Goal: Task Accomplishment & Management: Manage account settings

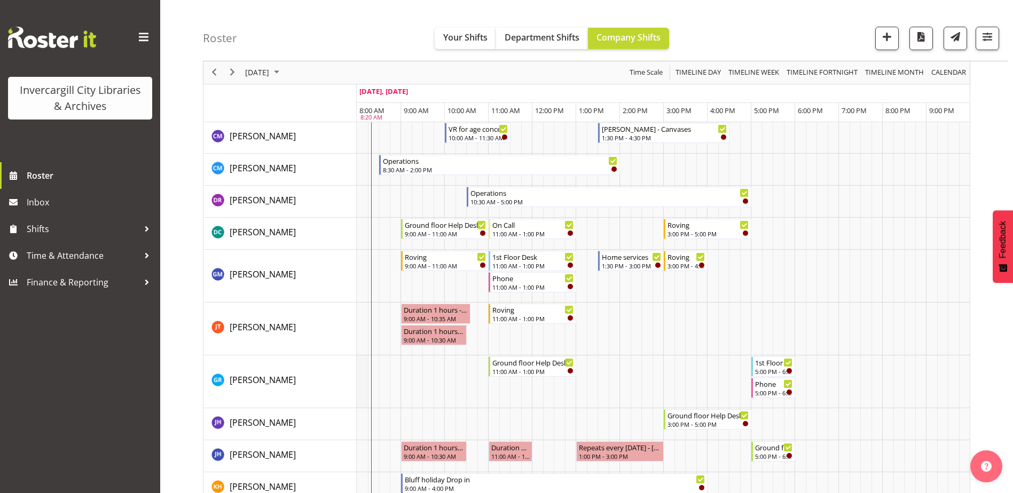
scroll to position [160, 0]
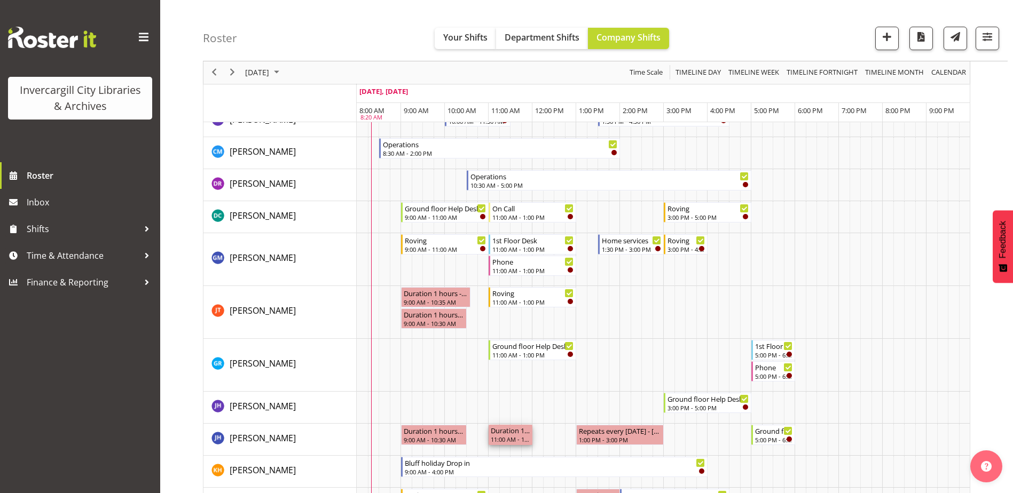
click at [500, 436] on div "11:00 AM - 12:00 PM" at bounding box center [511, 439] width 40 height 9
click at [283, 75] on span "September 2025" at bounding box center [276, 72] width 13 height 13
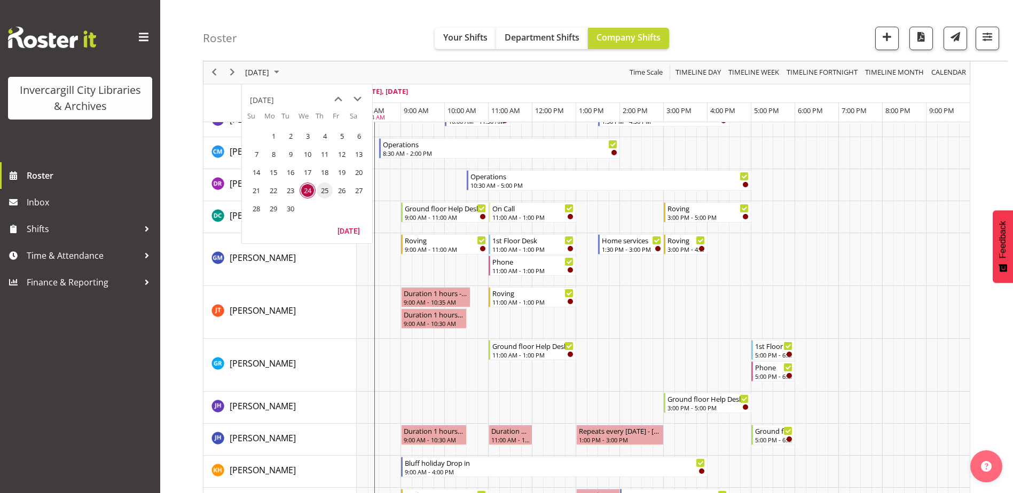
click at [324, 190] on span "25" at bounding box center [325, 191] width 16 height 16
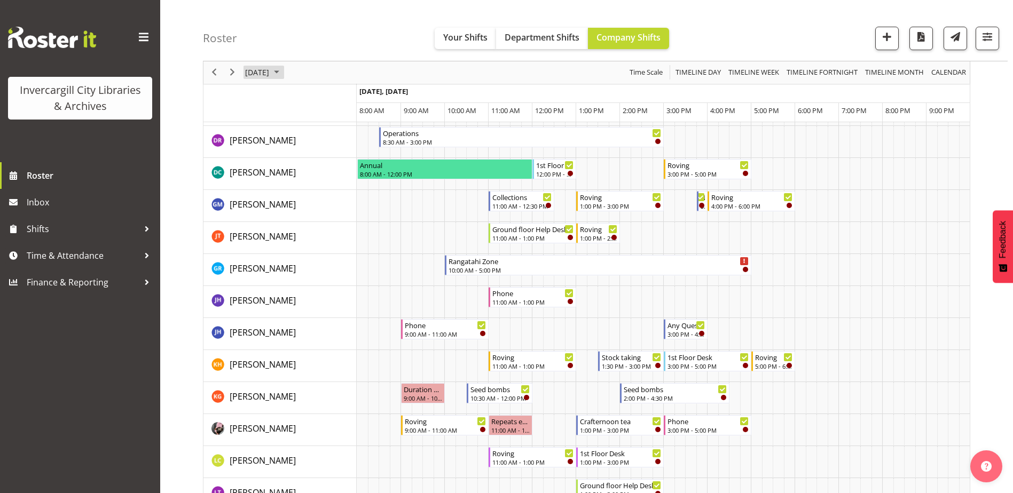
click at [283, 70] on span "September 2025" at bounding box center [276, 72] width 13 height 13
click at [341, 190] on span "26" at bounding box center [342, 191] width 16 height 16
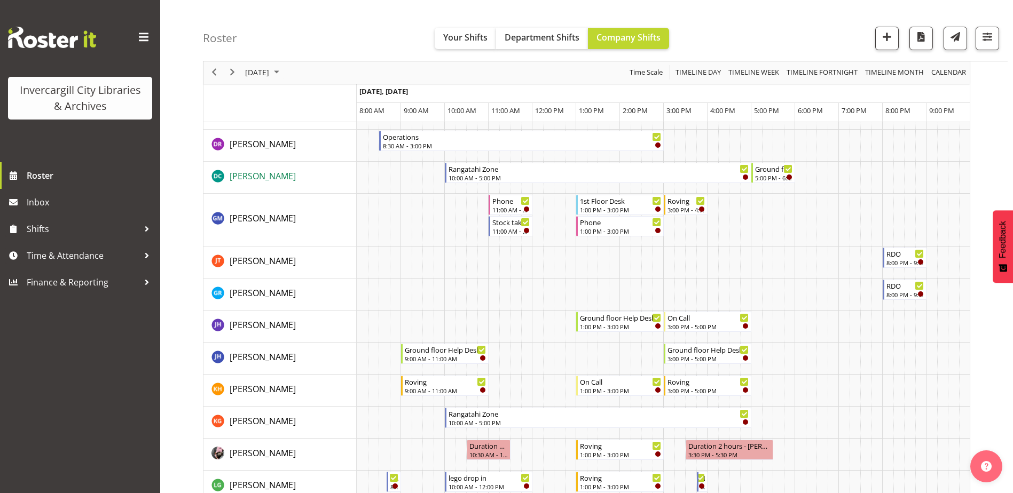
scroll to position [107, 0]
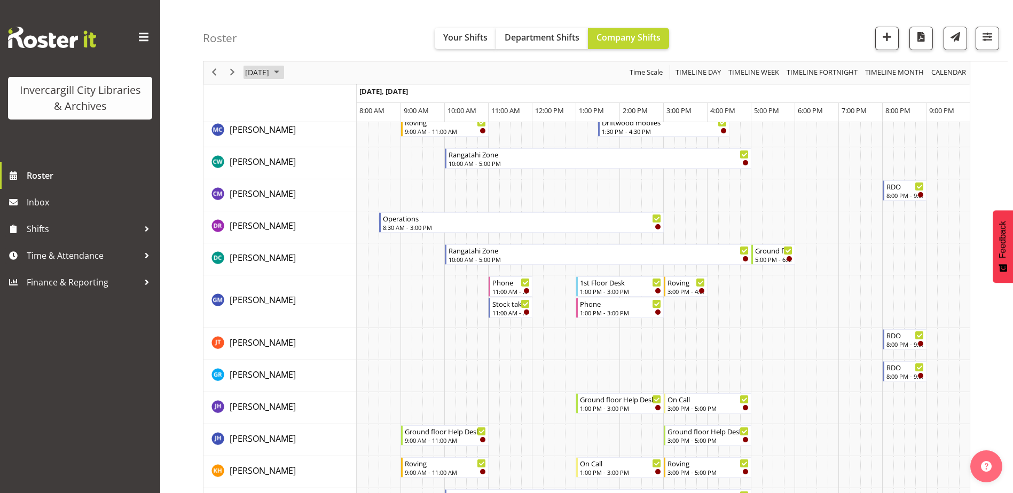
click at [283, 68] on span "September 2025" at bounding box center [276, 72] width 13 height 13
click at [306, 193] on span "24" at bounding box center [308, 191] width 16 height 16
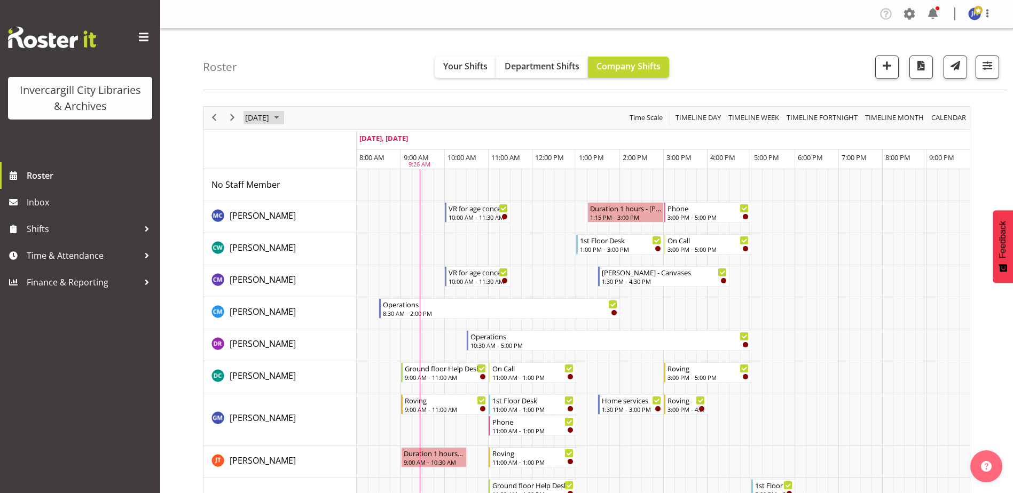
click at [283, 118] on span "September 2025" at bounding box center [276, 117] width 13 height 13
click at [341, 239] on span "26" at bounding box center [342, 236] width 16 height 16
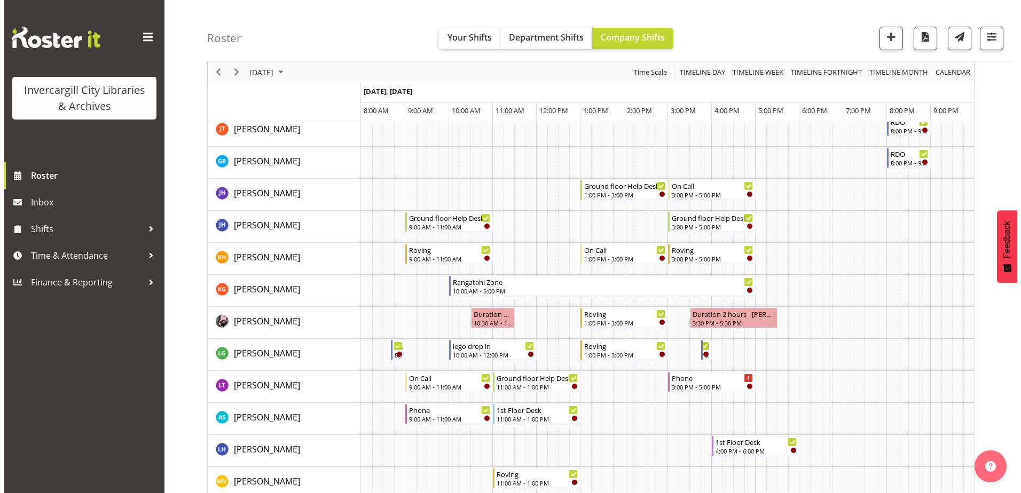
scroll to position [267, 0]
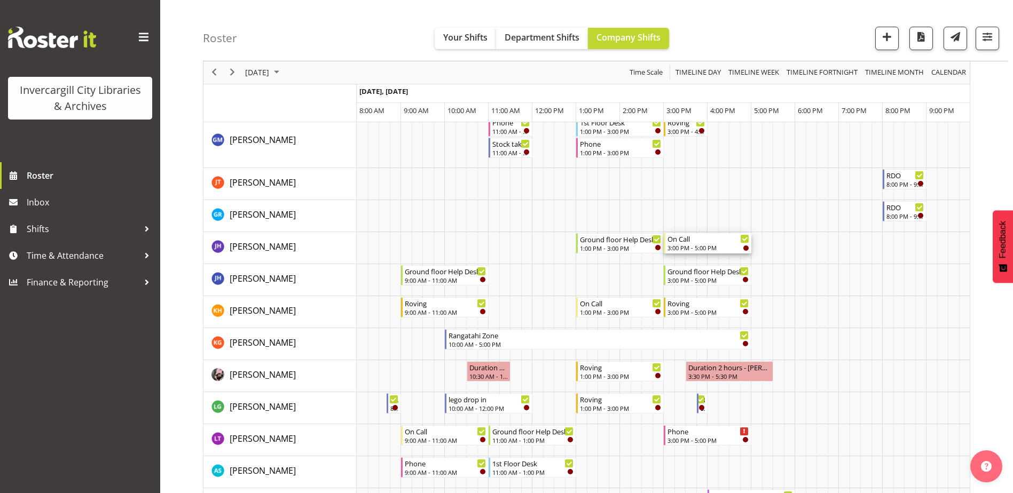
click at [722, 241] on div "On Call" at bounding box center [708, 238] width 82 height 11
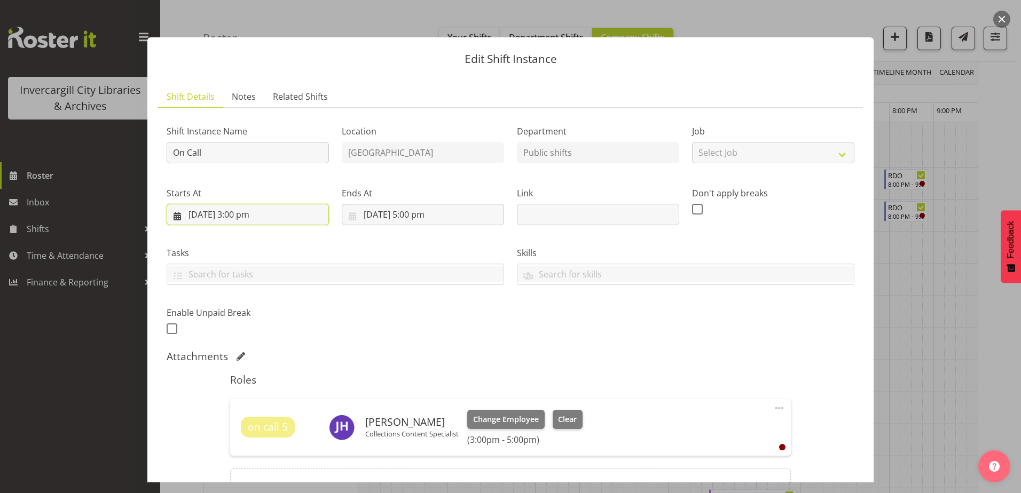
click at [264, 216] on input "26/09/2025, 3:00 pm" at bounding box center [248, 214] width 162 height 21
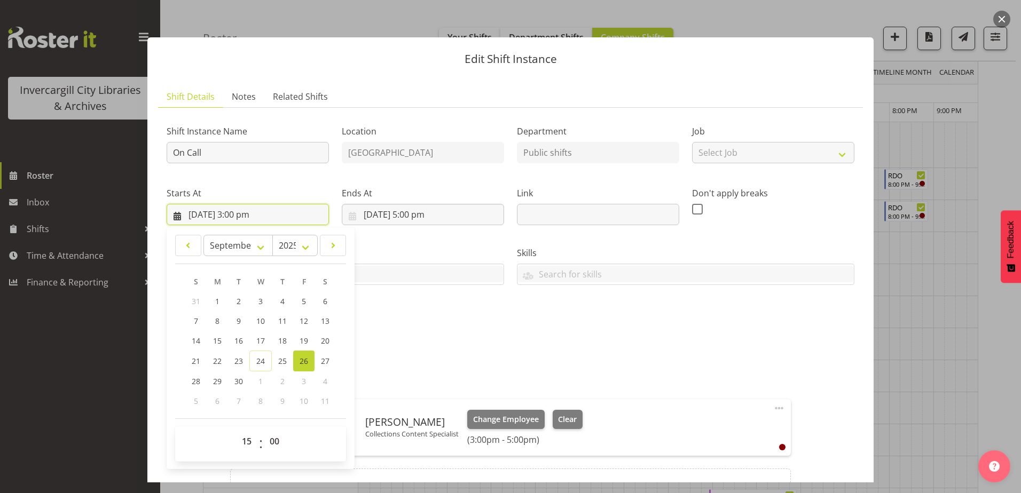
click at [245, 214] on input "26/09/2025, 3:00 pm" at bounding box center [248, 214] width 162 height 21
click at [247, 440] on select "00 01 02 03 04 05 06 07 08 09 10 11 12 13 14 15 16 17 18 19 20 21 22 23" at bounding box center [248, 441] width 24 height 21
select select "9"
click at [236, 431] on select "00 01 02 03 04 05 06 07 08 09 10 11 12 13 14 15 16 17 18 19 20 21 22 23" at bounding box center [248, 441] width 24 height 21
type input "26/09/2025, 9:00 am"
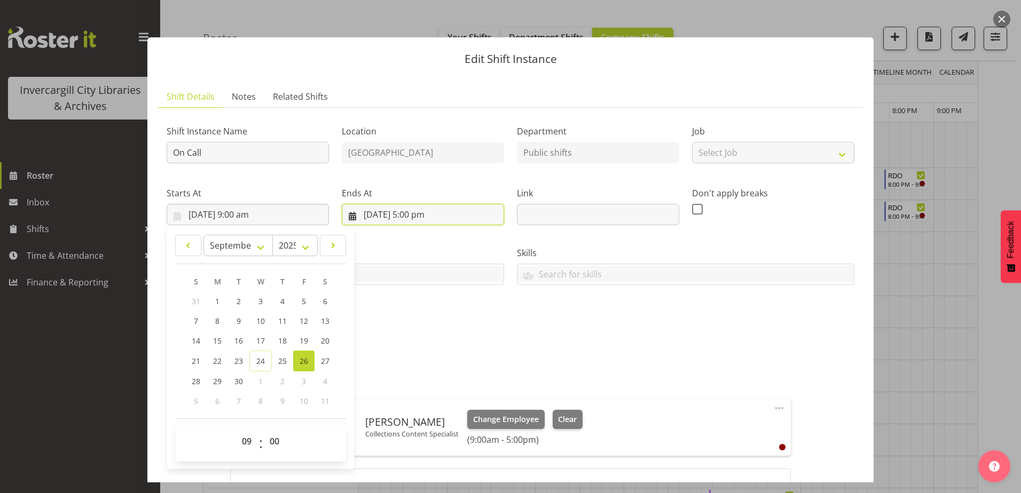
click at [420, 214] on input "26/09/2025, 5:00 pm" at bounding box center [423, 214] width 162 height 21
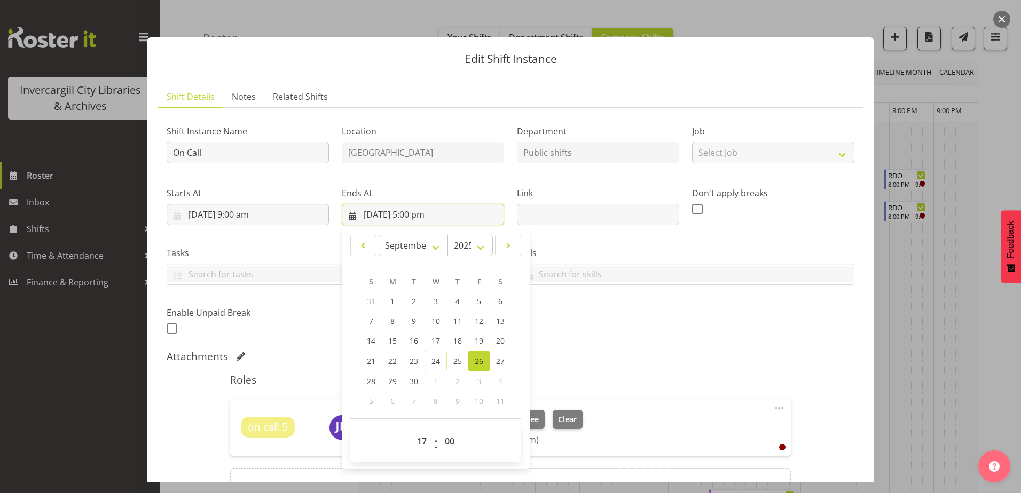
click at [414, 215] on input "26/09/2025, 5:00 pm" at bounding box center [423, 214] width 162 height 21
click at [421, 215] on input "26/09/2025, 5:00 pm" at bounding box center [423, 214] width 162 height 21
click at [420, 442] on select "00 01 02 03 04 05 06 07 08 09 10 11 12 13 14 15 16 17 18 19 20 21 22 23" at bounding box center [423, 441] width 24 height 21
select select "11"
click at [411, 431] on select "00 01 02 03 04 05 06 07 08 09 10 11 12 13 14 15 16 17 18 19 20 21 22 23" at bounding box center [423, 441] width 24 height 21
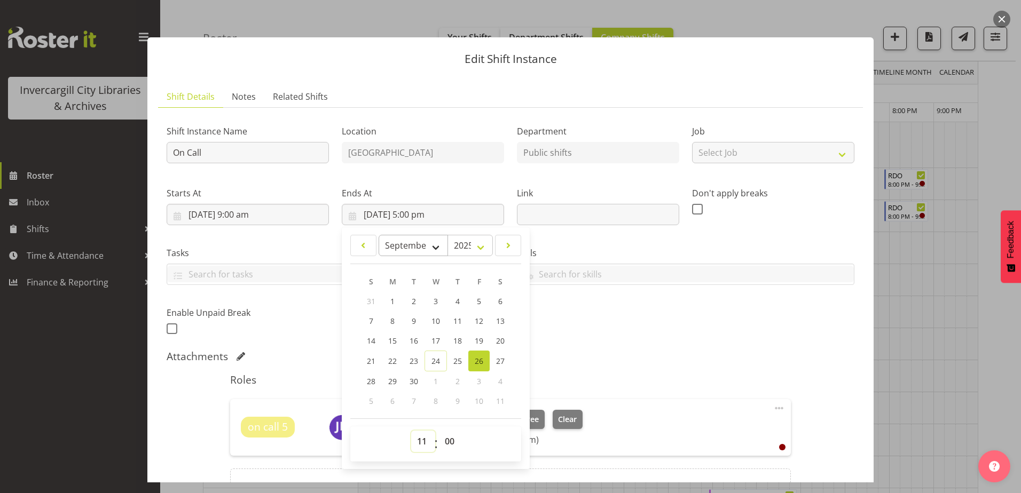
type input "26/09/2025, 11:00 am"
click at [621, 354] on div "Attachments" at bounding box center [511, 356] width 688 height 13
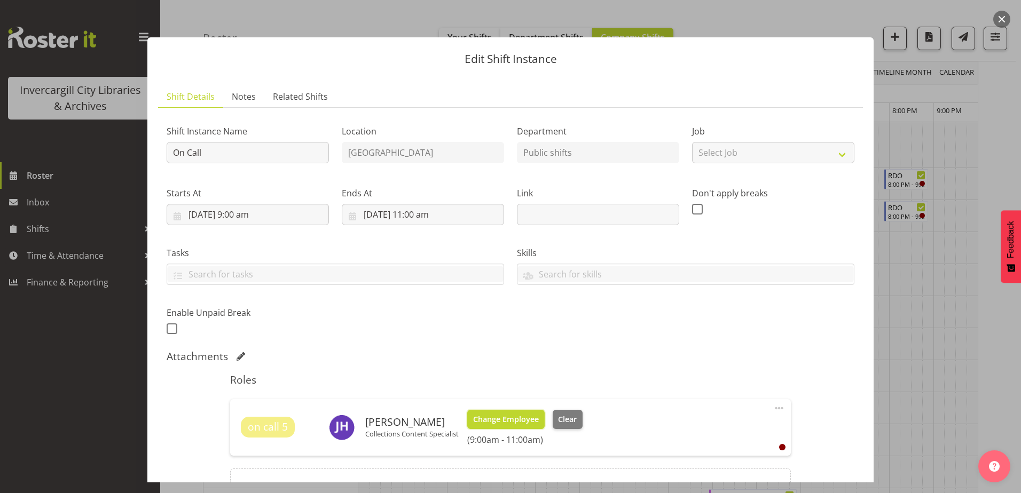
click at [492, 423] on span "Change Employee" at bounding box center [506, 420] width 66 height 12
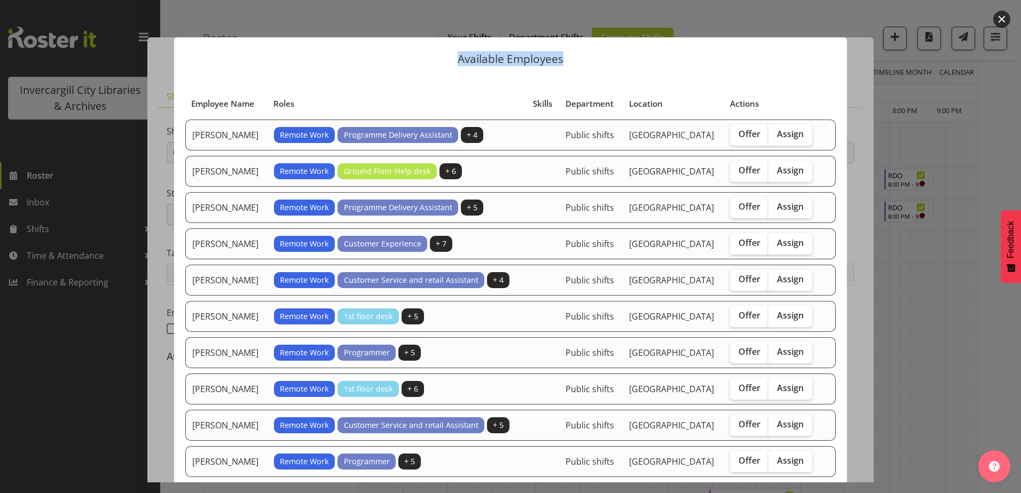
drag, startPoint x: 440, startPoint y: 56, endPoint x: 628, endPoint y: 88, distance: 190.1
click at [628, 88] on div "Available Employees Employee Name Roles Skills Department Location Actions Auro…" at bounding box center [510, 247] width 694 height 472
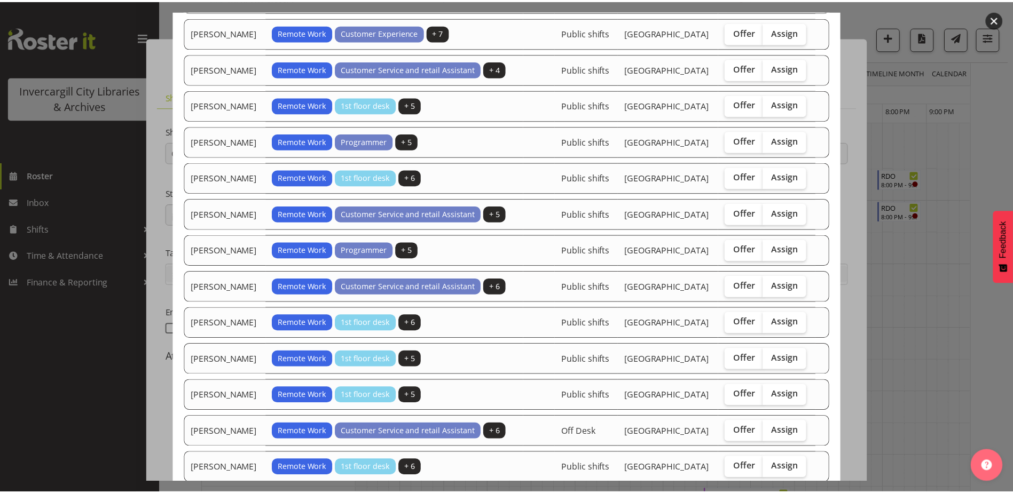
scroll to position [214, 0]
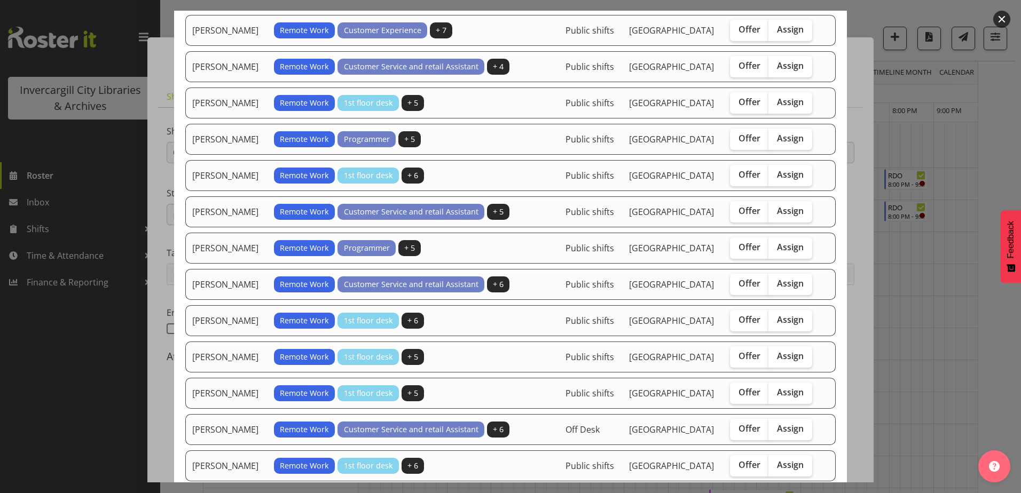
click at [101, 368] on div at bounding box center [510, 246] width 1021 height 493
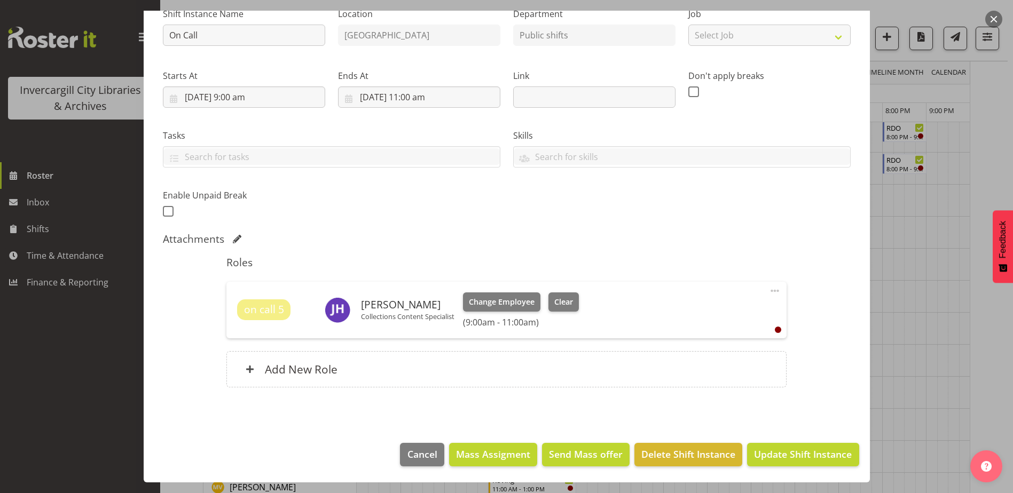
scroll to position [374, 0]
drag, startPoint x: 790, startPoint y: 457, endPoint x: 910, endPoint y: 356, distance: 156.9
click at [909, 363] on div "Edit Shift Instance Shift Details Notes Related Shifts Shift Instance Name On C…" at bounding box center [506, 246] width 1013 height 493
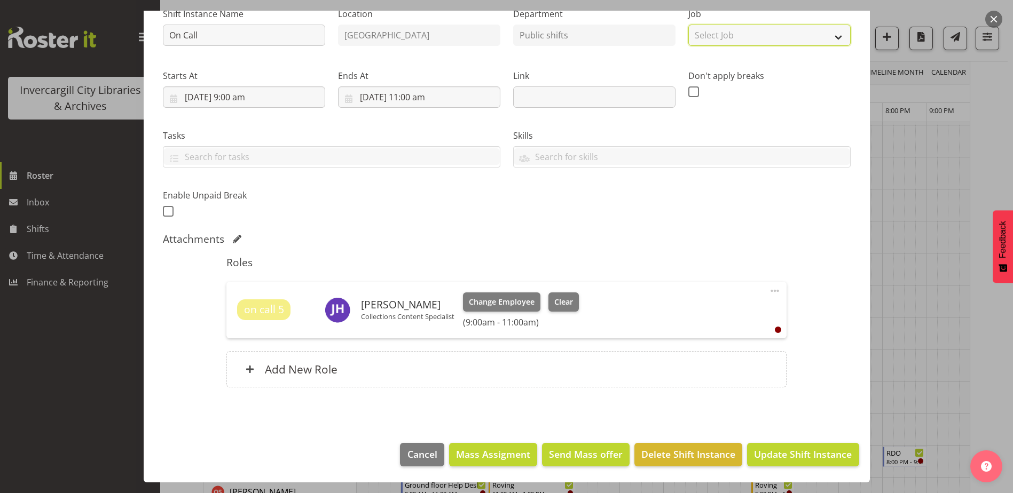
click at [825, 34] on select "Select Job Create new job" at bounding box center [769, 35] width 162 height 21
click at [829, 34] on select "Select Job Create new job" at bounding box center [769, 35] width 162 height 21
click at [801, 454] on span "Update Shift Instance" at bounding box center [803, 454] width 98 height 14
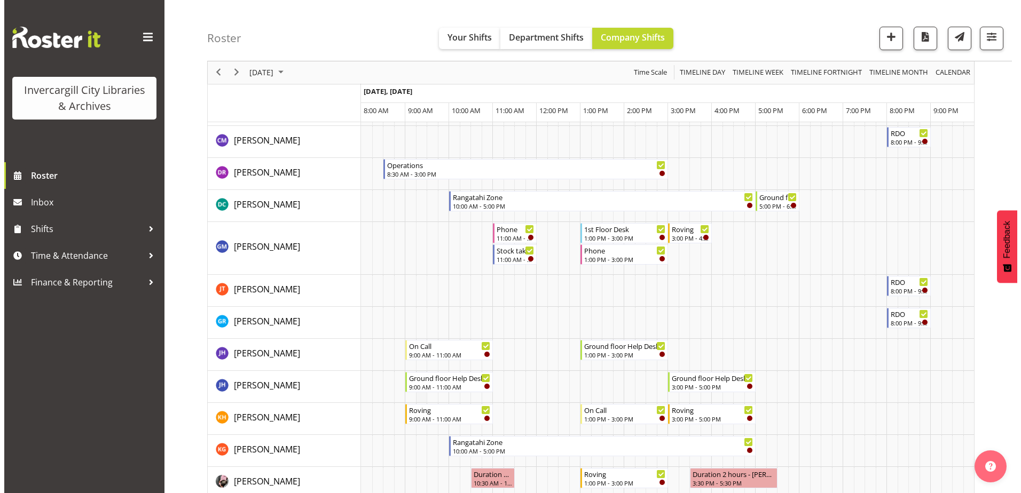
scroll to position [267, 0]
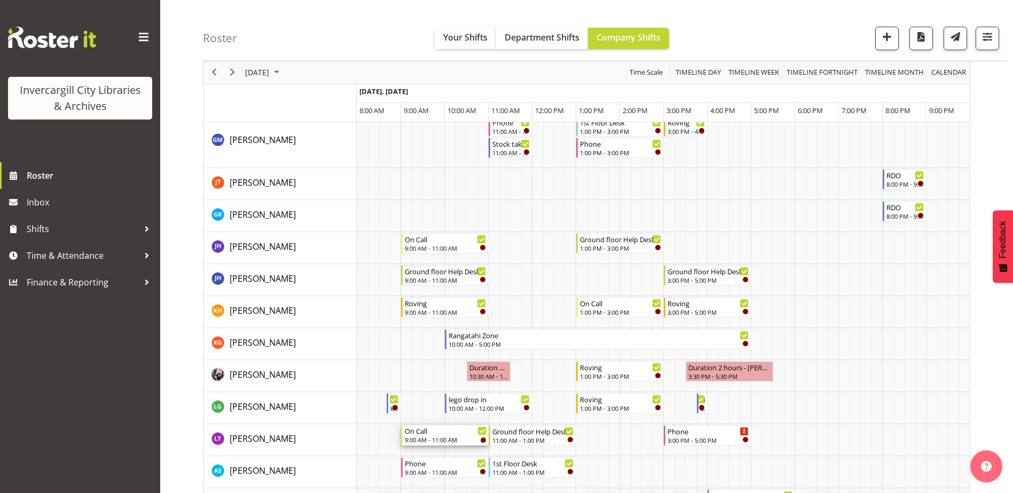
click at [455, 435] on div "On Call" at bounding box center [446, 431] width 82 height 11
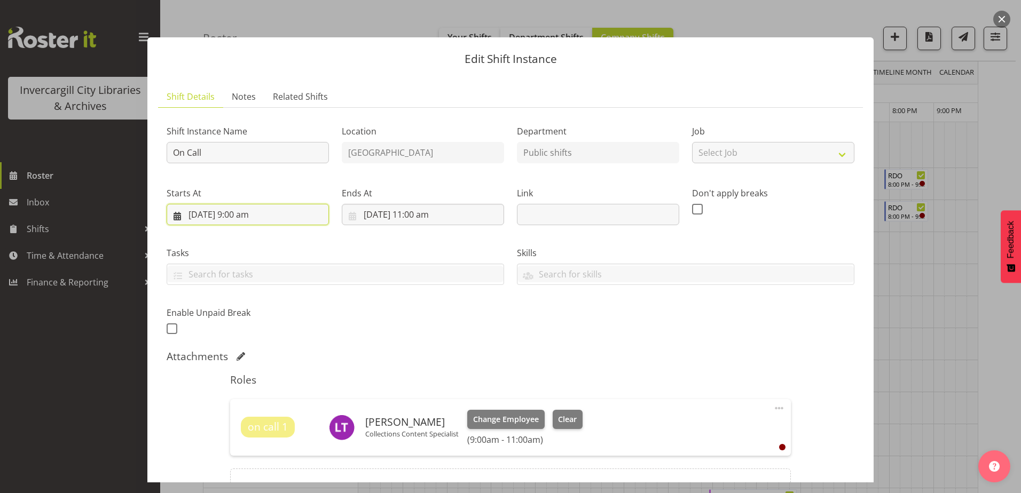
click at [242, 215] on input "26/09/2025, 9:00 am" at bounding box center [248, 214] width 162 height 21
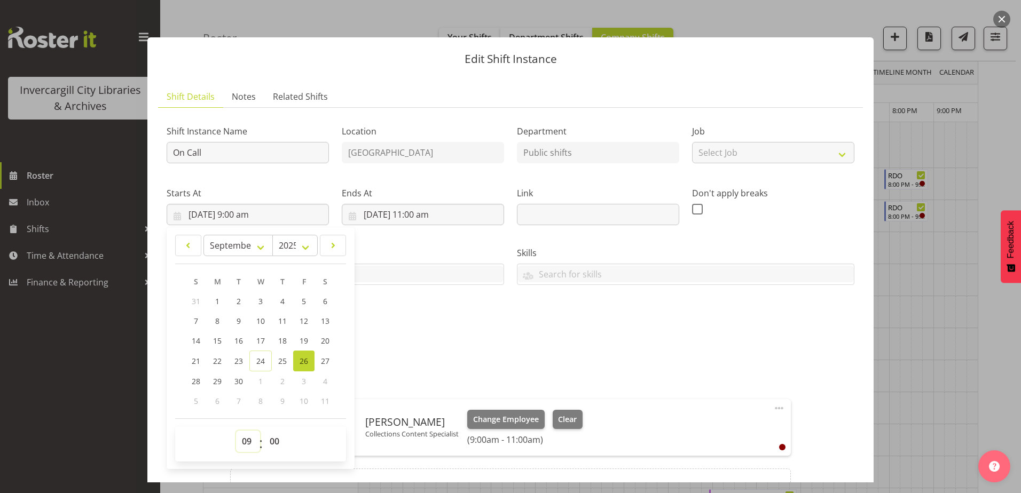
click at [243, 440] on select "00 01 02 03 04 05 06 07 08 09 10 11 12 13 14 15 16 17 18 19 20 21 22 23" at bounding box center [248, 441] width 24 height 21
select select "15"
click at [236, 431] on select "00 01 02 03 04 05 06 07 08 09 10 11 12 13 14 15 16 17 18 19 20 21 22 23" at bounding box center [248, 441] width 24 height 21
type input "26/09/2025, 3:00 pm"
click at [417, 213] on input "26/09/2025, 11:00 am" at bounding box center [423, 214] width 162 height 21
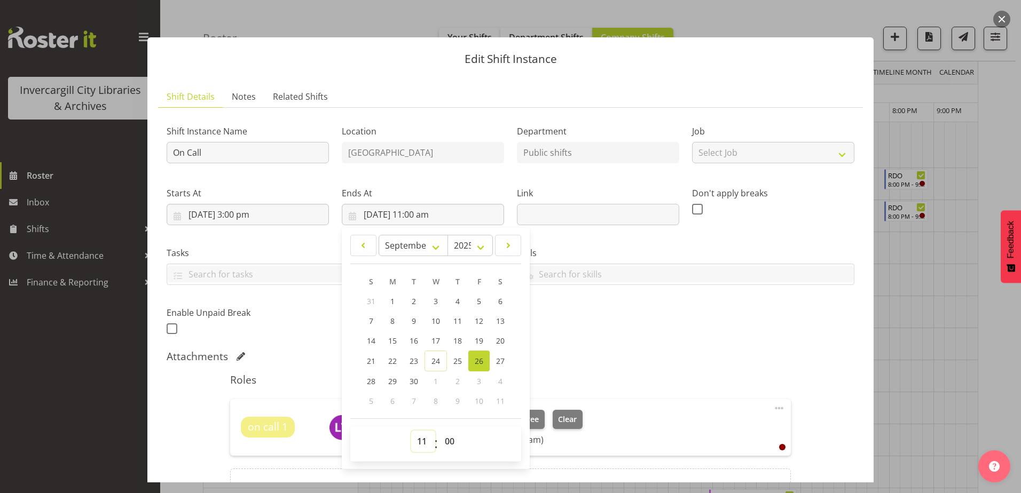
click at [419, 441] on select "00 01 02 03 04 05 06 07 08 09 10 11 12 13 14 15 16 17 18 19 20 21 22 23" at bounding box center [423, 441] width 24 height 21
select select "17"
click at [411, 431] on select "00 01 02 03 04 05 06 07 08 09 10 11 12 13 14 15 16 17 18 19 20 21 22 23" at bounding box center [423, 441] width 24 height 21
type input "26/09/2025, 5:00 pm"
click at [655, 353] on div "Attachments" at bounding box center [511, 356] width 688 height 13
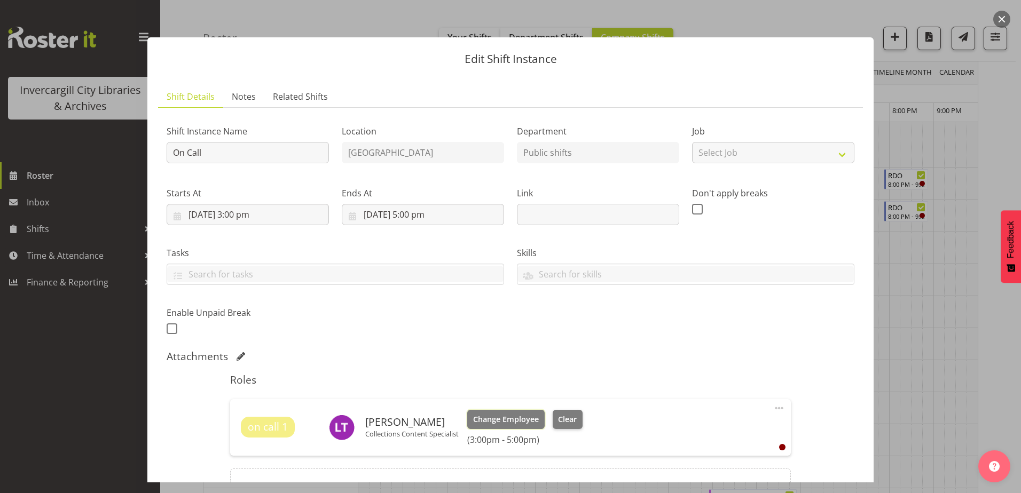
drag, startPoint x: 484, startPoint y: 418, endPoint x: 643, endPoint y: 351, distance: 172.5
click at [642, 351] on div "Shift Instance Name On Call Location Invercargill Library Department Public shi…" at bounding box center [511, 316] width 688 height 401
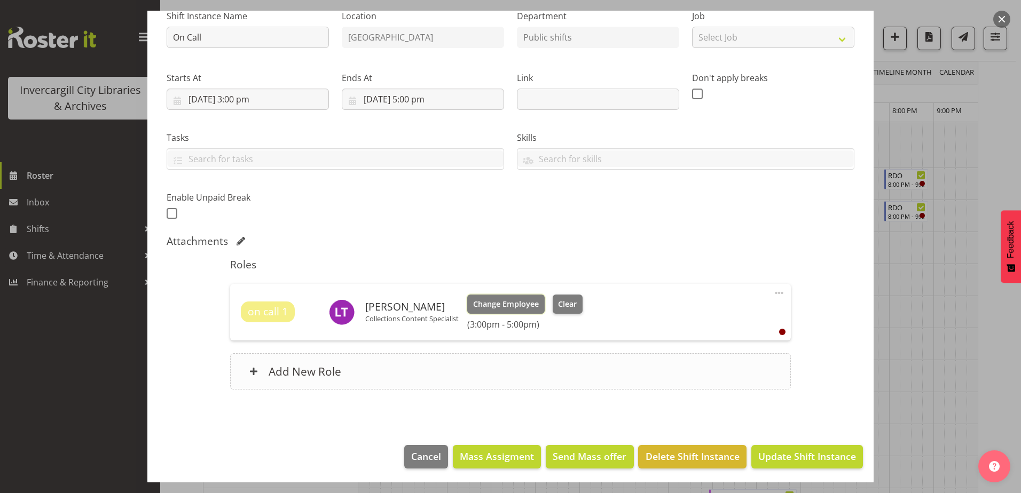
scroll to position [117, 0]
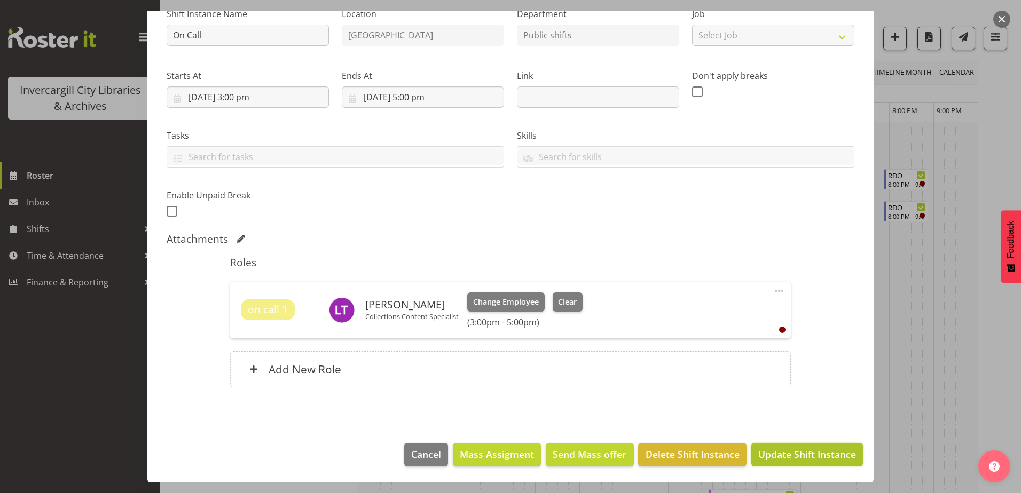
click at [800, 456] on span "Update Shift Instance" at bounding box center [807, 454] width 98 height 14
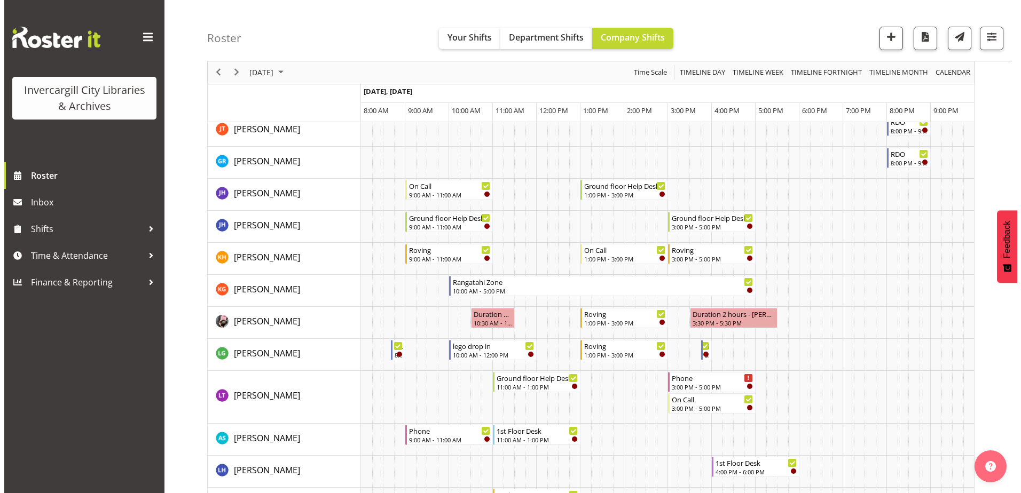
scroll to position [374, 0]
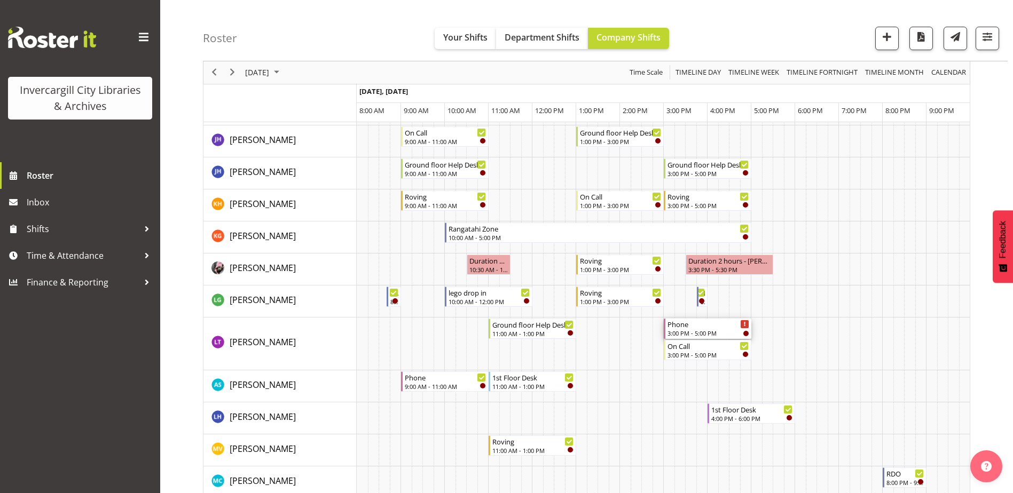
click at [699, 326] on div "Phone" at bounding box center [708, 324] width 82 height 11
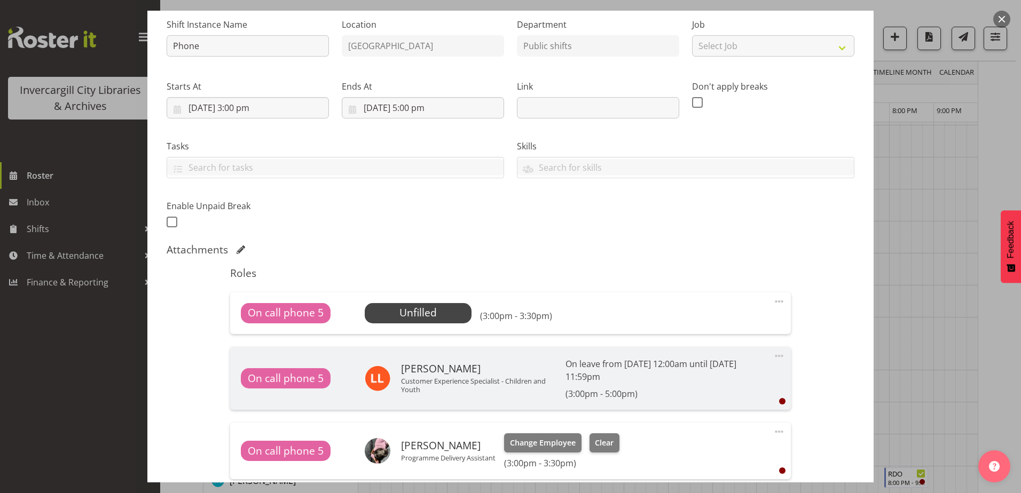
scroll to position [0, 0]
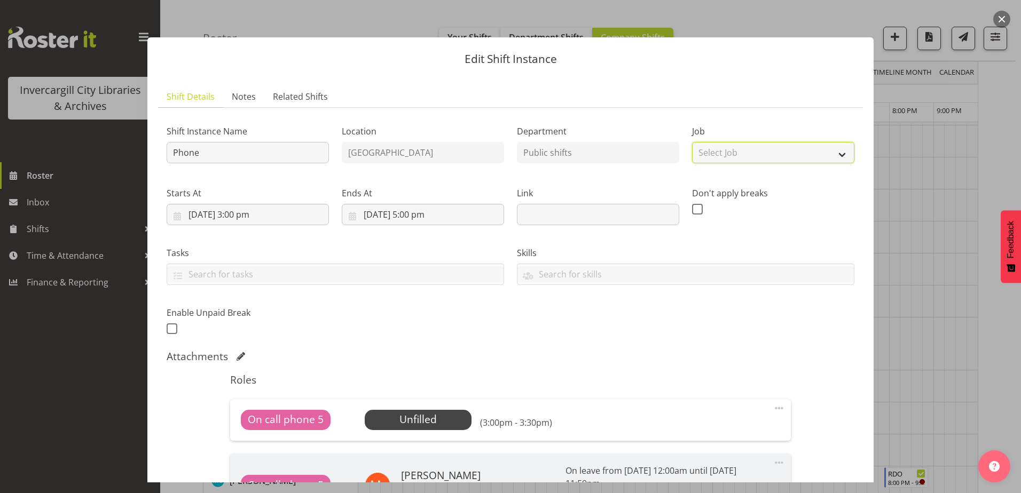
click at [837, 153] on select "Select Job Create new job" at bounding box center [773, 152] width 162 height 21
click at [836, 153] on select "Select Job Create new job" at bounding box center [773, 152] width 162 height 21
click at [767, 17] on div "Edit Shift Instance Shift Details Notes Related Shifts Shift Instance Name Phon…" at bounding box center [510, 247] width 747 height 472
drag, startPoint x: 79, startPoint y: 377, endPoint x: 82, endPoint y: 373, distance: 5.5
click at [80, 377] on div at bounding box center [510, 246] width 1021 height 493
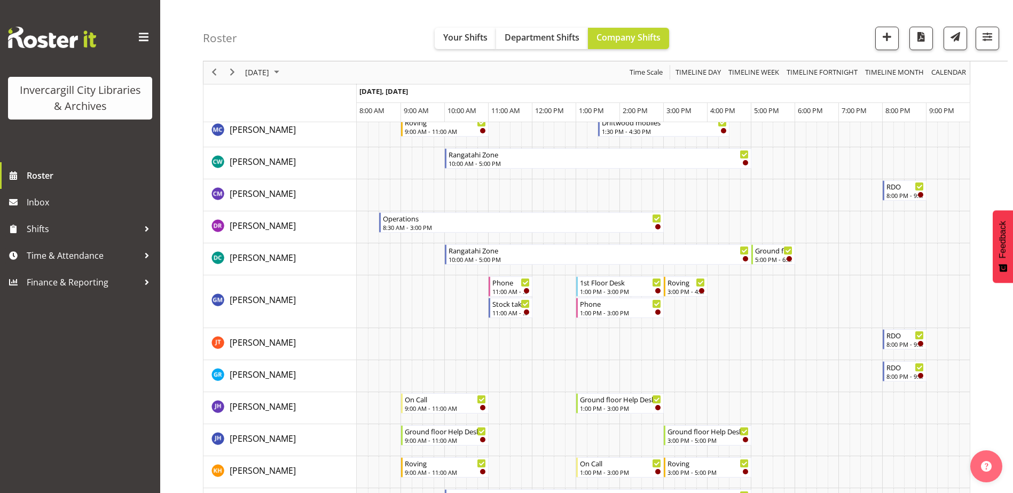
scroll to position [53, 0]
